Goal: Find specific fact: Find specific fact

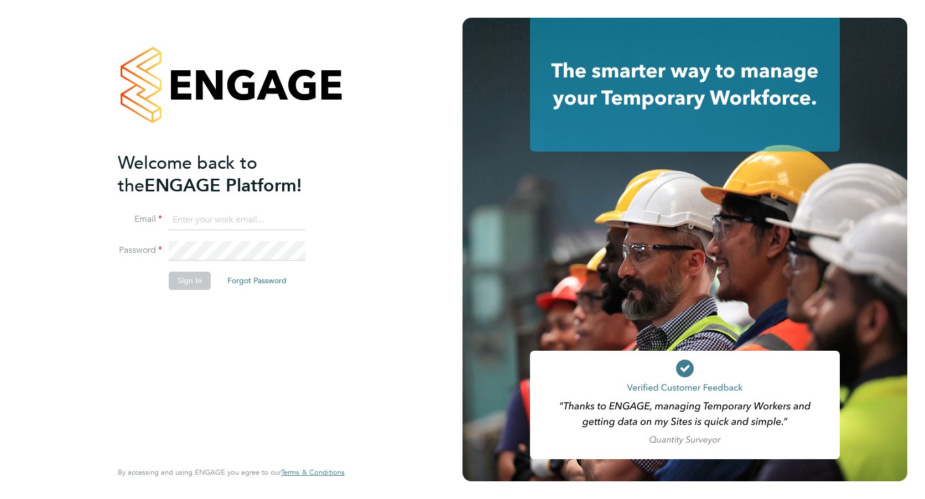
type input "[PERSON_NAME][EMAIL_ADDRESS][PERSON_NAME][DOMAIN_NAME]"
click at [187, 282] on button "Sign In" at bounding box center [190, 281] width 42 height 18
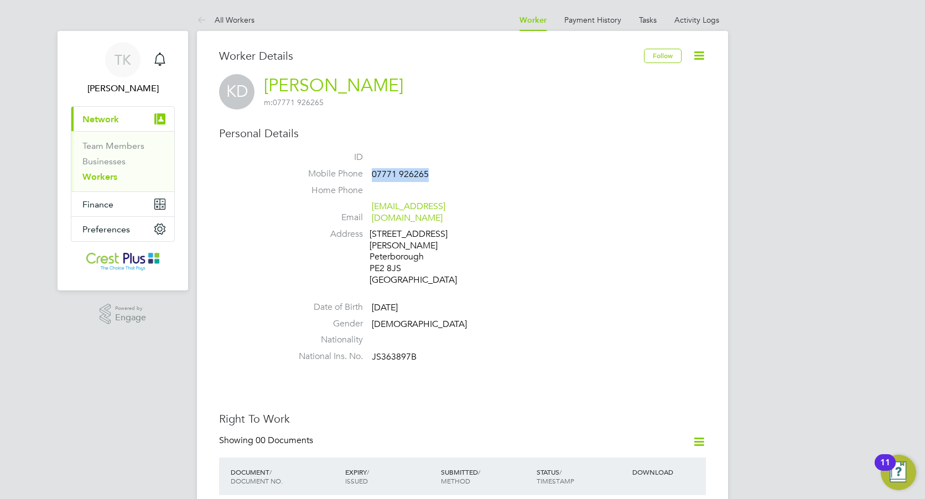
drag, startPoint x: 432, startPoint y: 174, endPoint x: 372, endPoint y: 175, distance: 60.3
click at [372, 175] on li "Mobile Phone 07771 926265" at bounding box center [495, 176] width 420 height 17
copy span "07771 926265"
click at [525, 351] on li "National Ins. No. JS363897B" at bounding box center [495, 359] width 420 height 17
